Goal: Find contact information: Find contact information

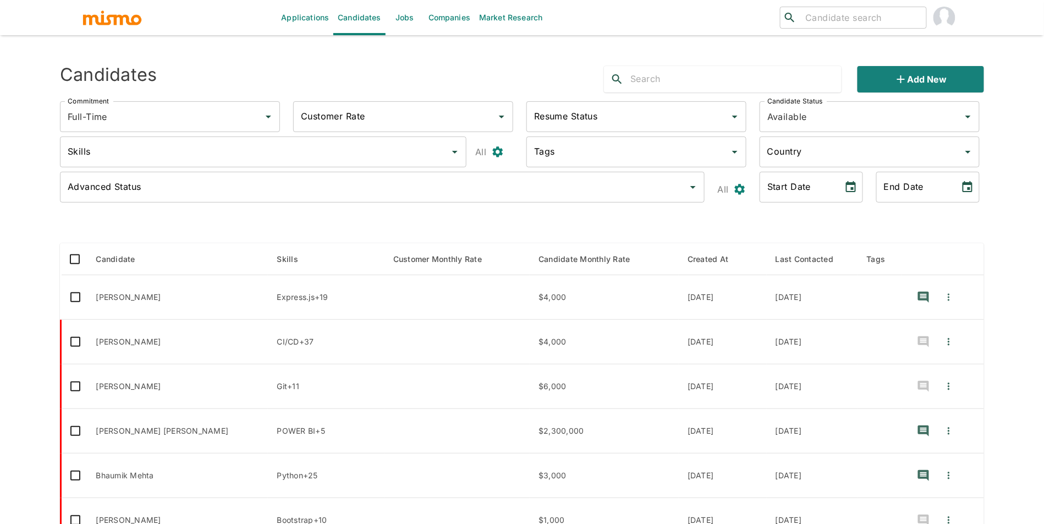
click at [798, 20] on div "​ ​" at bounding box center [853, 18] width 147 height 22
type input "[PERSON_NAME]"
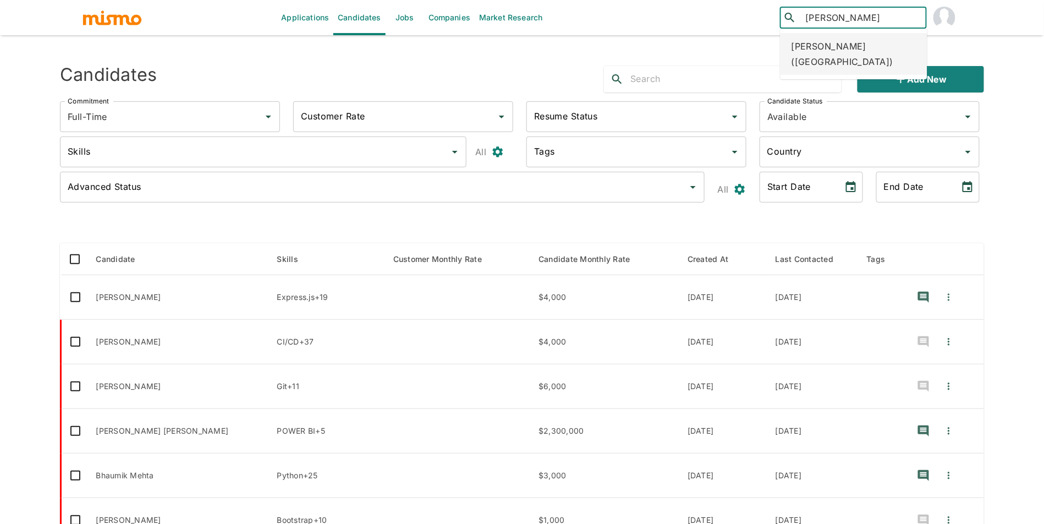
click at [874, 47] on div "[PERSON_NAME] ([GEOGRAPHIC_DATA])" at bounding box center [854, 54] width 147 height 42
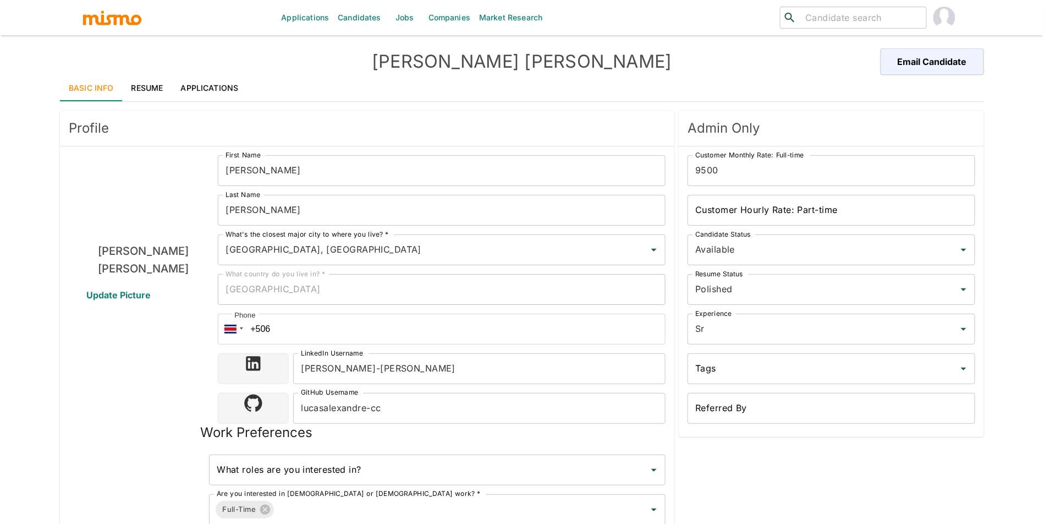
click at [155, 92] on link "Resume" at bounding box center [148, 88] width 50 height 26
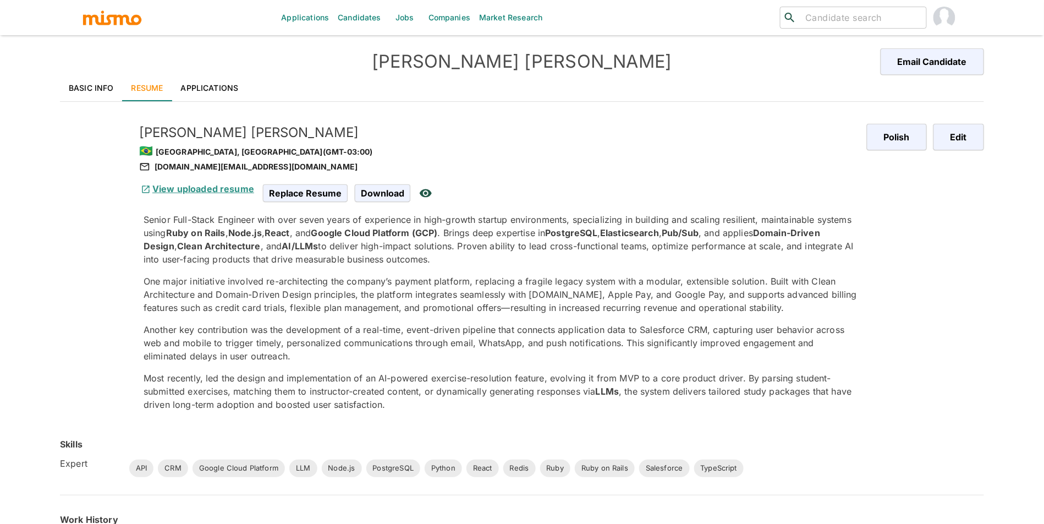
click at [204, 188] on link "View uploaded resume" at bounding box center [196, 188] width 115 height 11
click at [109, 90] on link "Basic Info" at bounding box center [91, 88] width 63 height 26
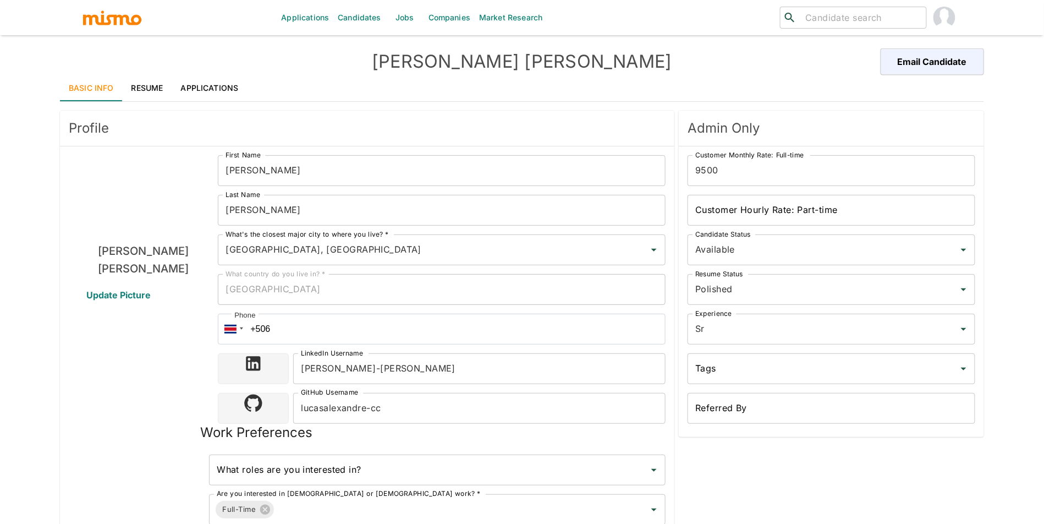
click at [160, 91] on link "Resume" at bounding box center [148, 88] width 50 height 26
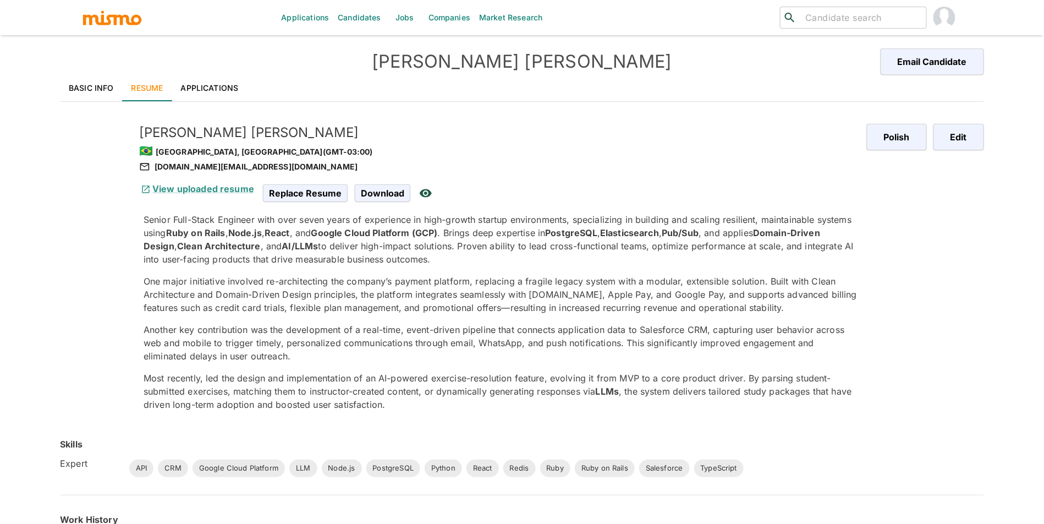
click at [209, 161] on div "lucasalexandre.s.cc@gmail.com" at bounding box center [498, 166] width 719 height 13
copy div "lucasalexandre.s.cc@gmail.com"
